Goal: Check status: Check status

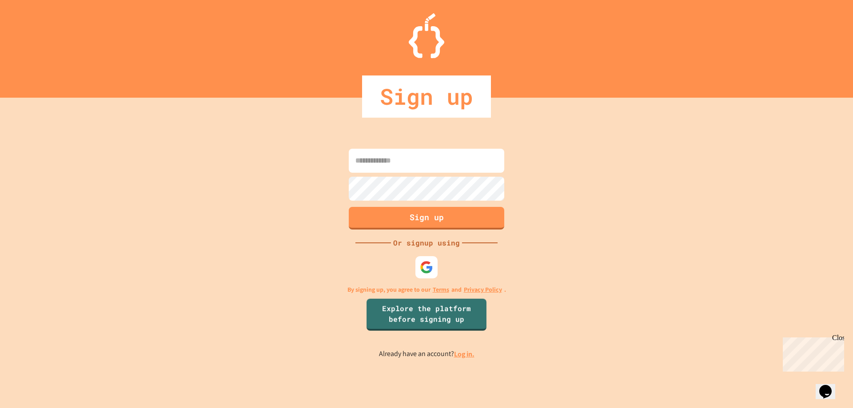
click at [459, 353] on link "Log in." at bounding box center [464, 354] width 20 height 9
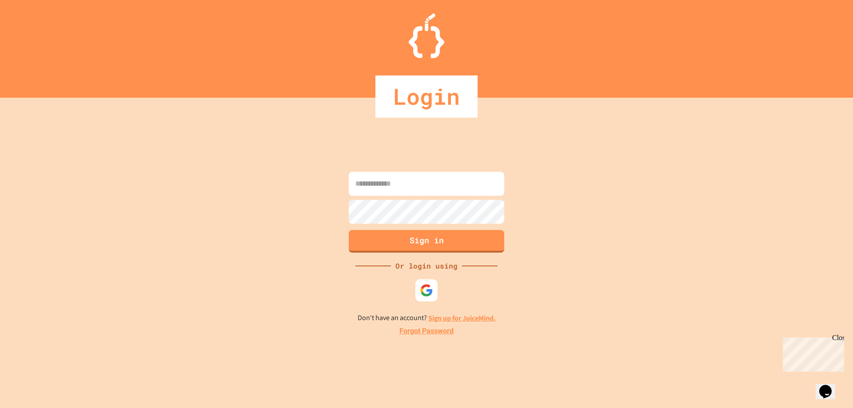
click at [424, 294] on img at bounding box center [426, 290] width 13 height 13
click at [421, 188] on input at bounding box center [426, 184] width 155 height 24
type input "**********"
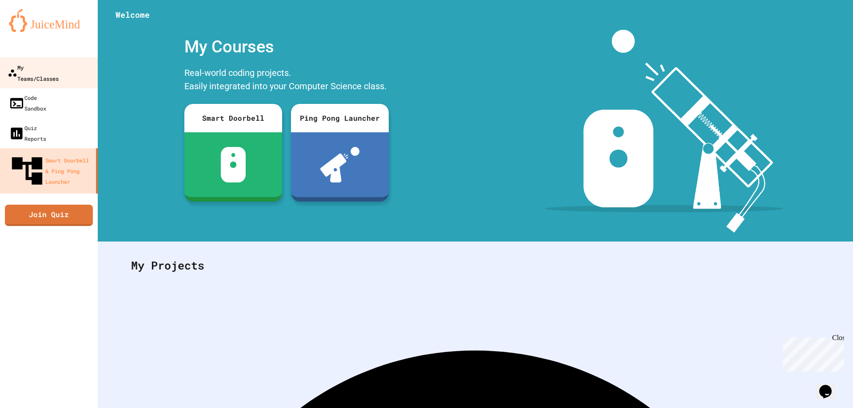
click at [53, 62] on div "My Teams/Classes" at bounding box center [33, 73] width 51 height 22
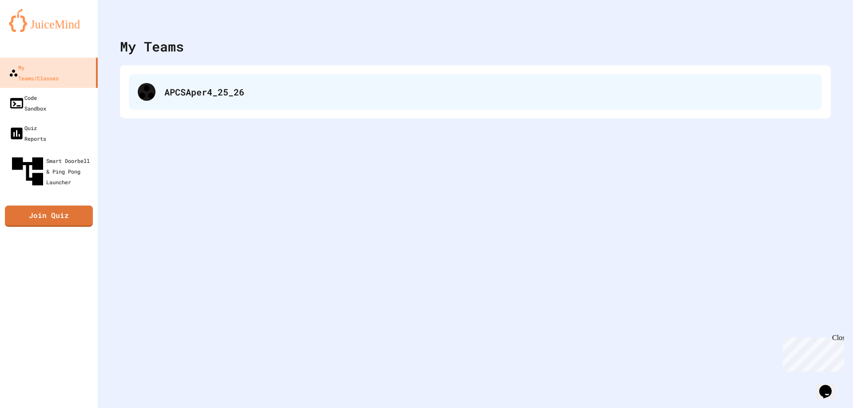
click at [263, 82] on div "APCSAper4_25_26" at bounding box center [475, 92] width 693 height 36
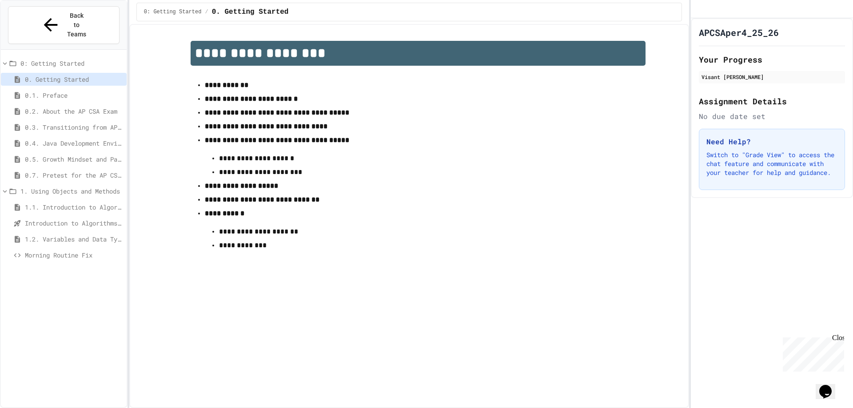
click at [50, 249] on div "Morning Routine Fix" at bounding box center [64, 255] width 126 height 13
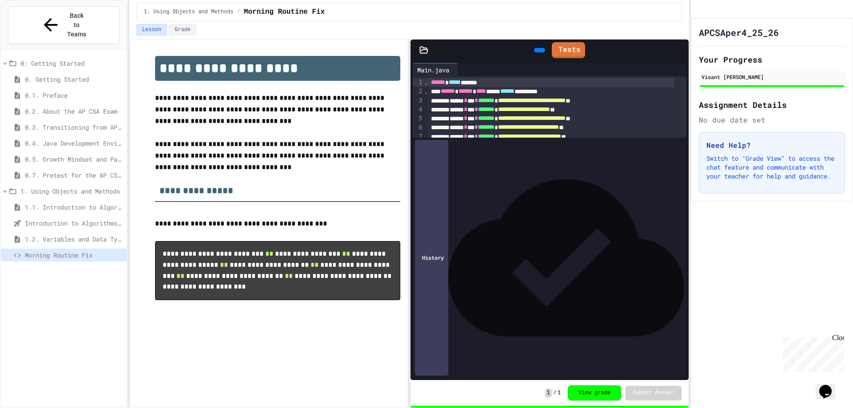
click at [838, 338] on div "Close" at bounding box center [837, 339] width 11 height 11
click at [592, 391] on button "View grade" at bounding box center [594, 392] width 53 height 15
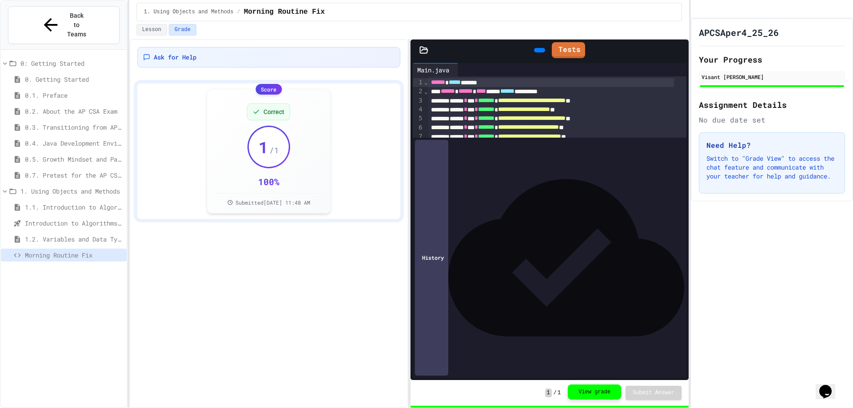
click at [585, 387] on button "View grade" at bounding box center [594, 392] width 53 height 15
click at [606, 397] on button "View grade" at bounding box center [594, 392] width 53 height 15
click at [151, 32] on button "Lesson" at bounding box center [151, 30] width 31 height 12
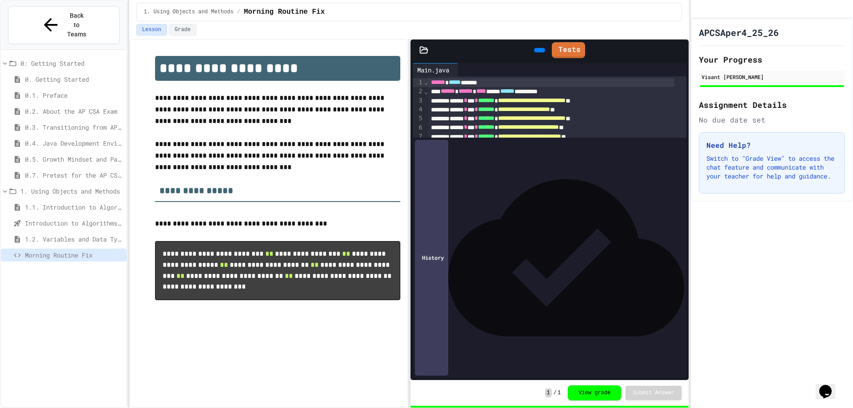
click at [165, 24] on div "Lesson Grade" at bounding box center [408, 30] width 545 height 12
click at [174, 25] on button "Grade" at bounding box center [183, 30] width 28 height 12
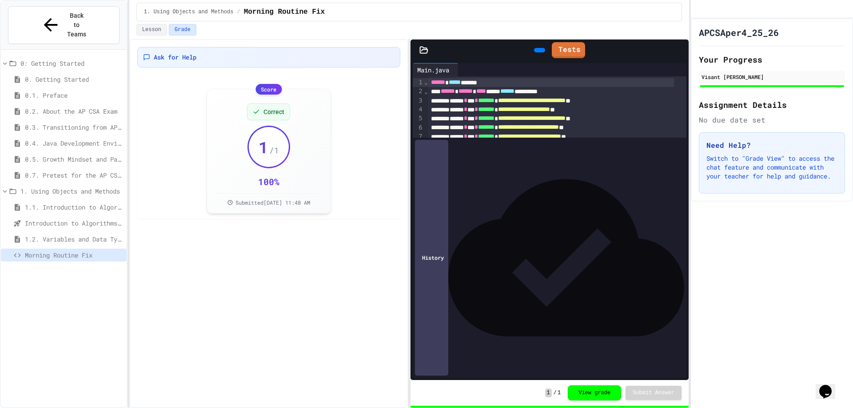
click at [124, 53] on div at bounding box center [64, 157] width 126 height 208
click at [153, 29] on button "Lesson" at bounding box center [151, 30] width 31 height 12
